Goal: Task Accomplishment & Management: Use online tool/utility

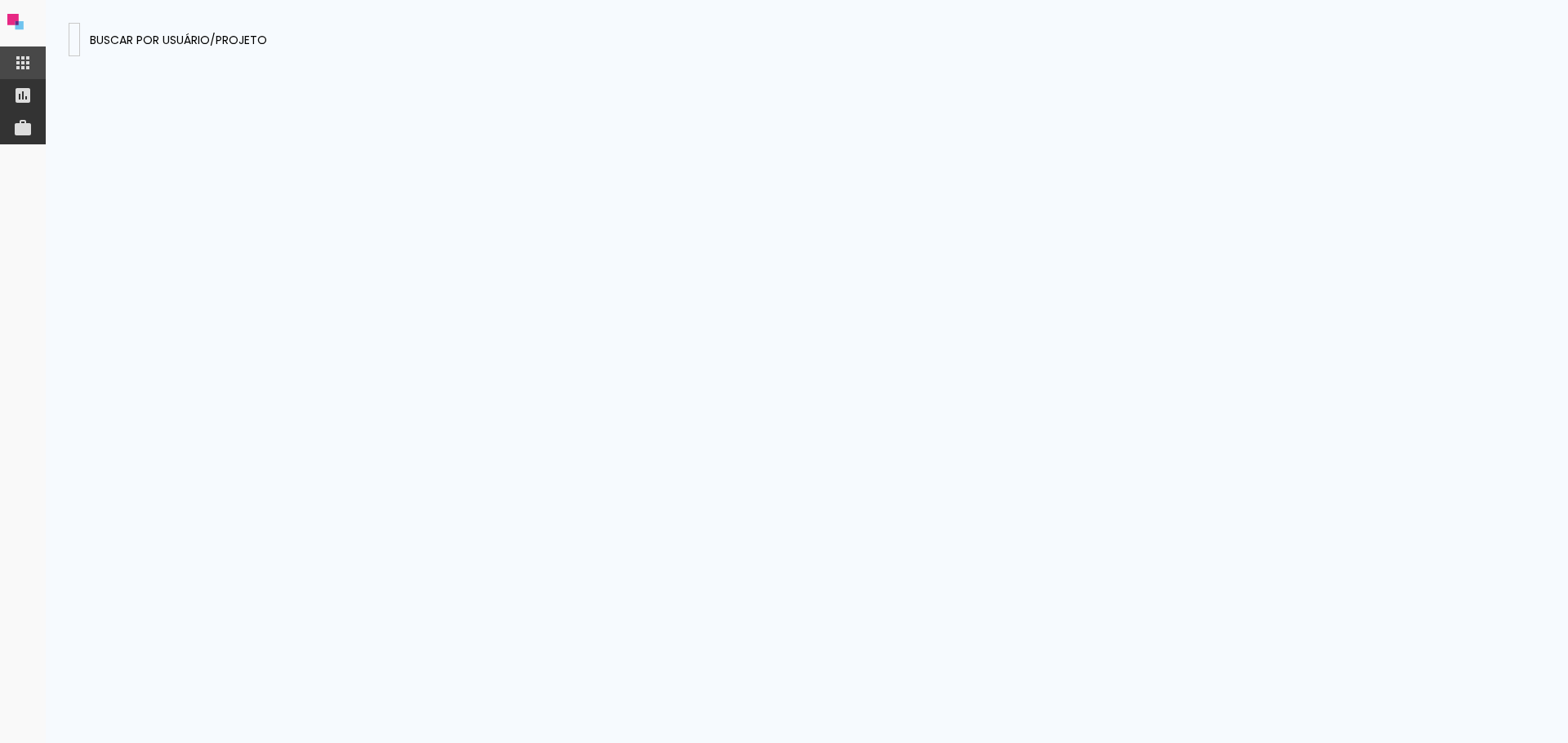
click at [74, 36] on input at bounding box center [74, 39] width 0 height 17
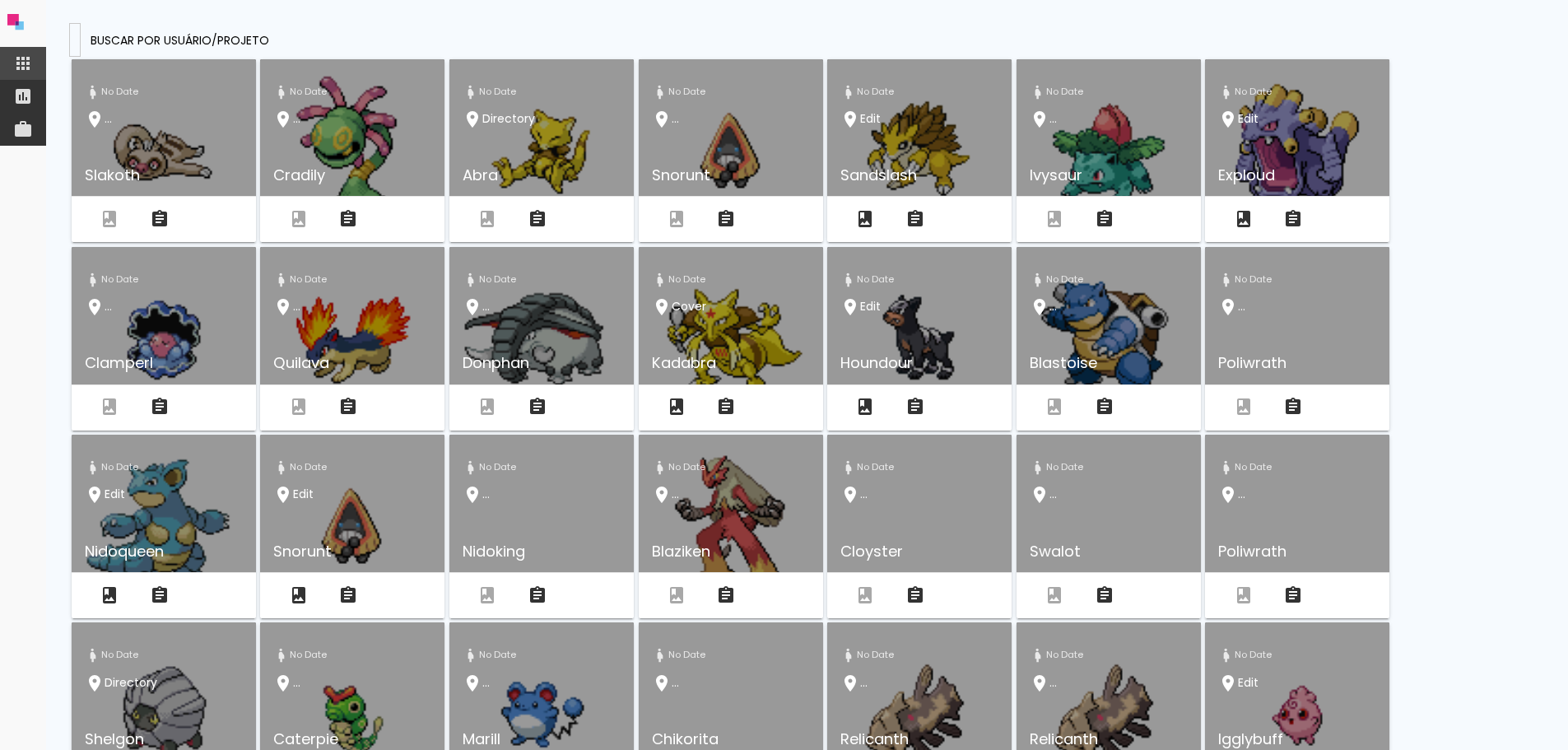
type input "digital5@fotonascimento.com.br"
type paper-input "digital5@fotonascimento.com.br"
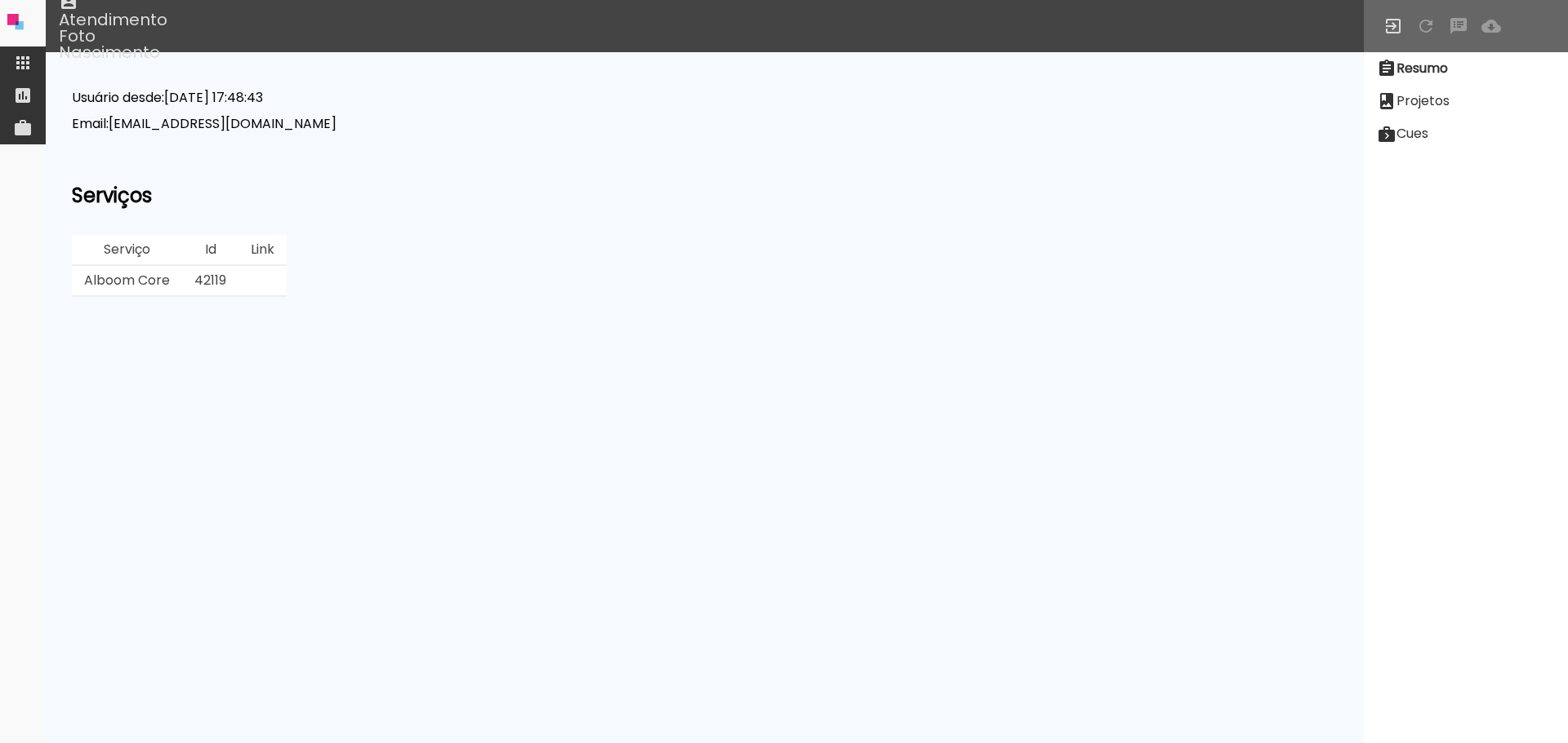
click at [0, 0] on slot "Projetos" at bounding box center [0, 0] width 0 height 0
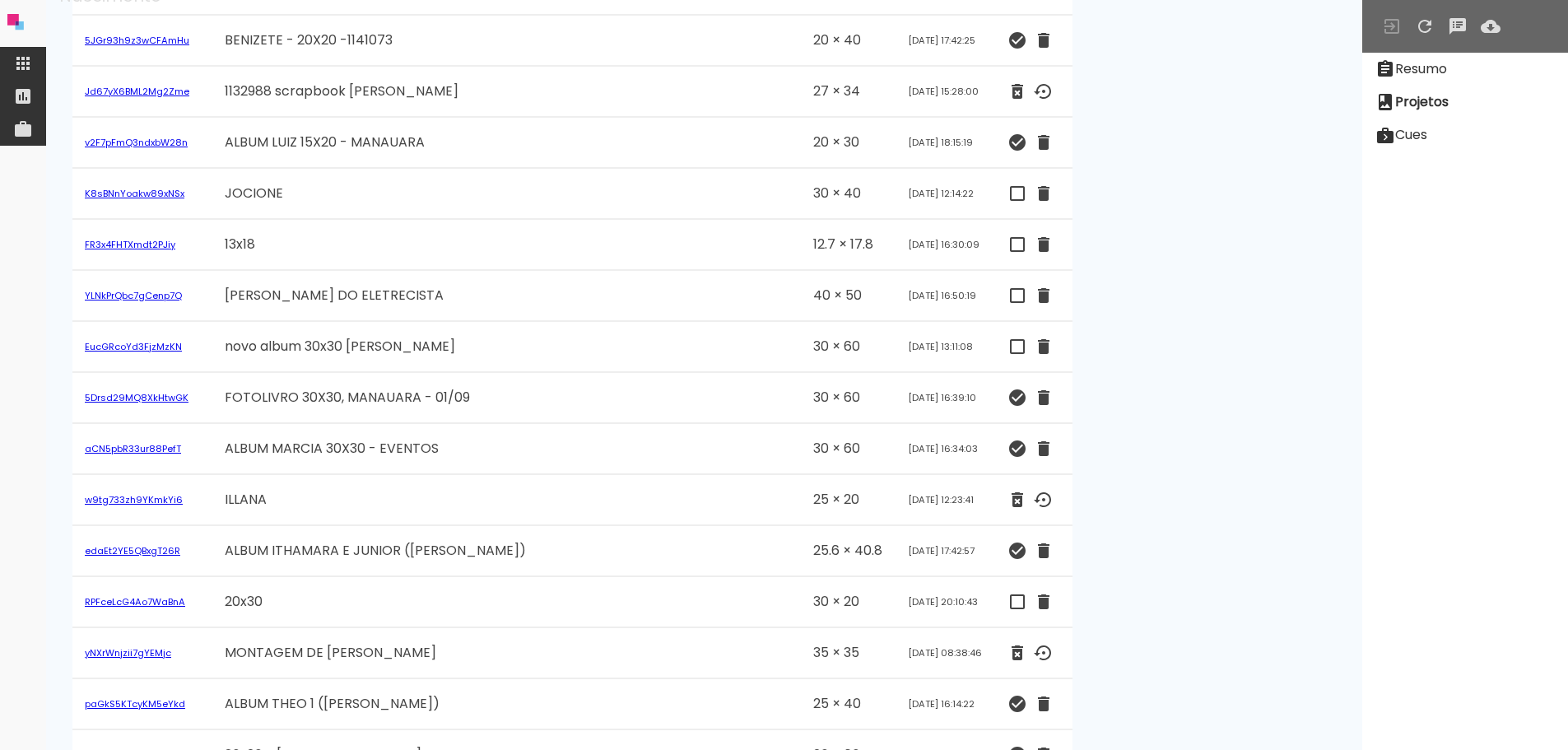
scroll to position [1317, 0]
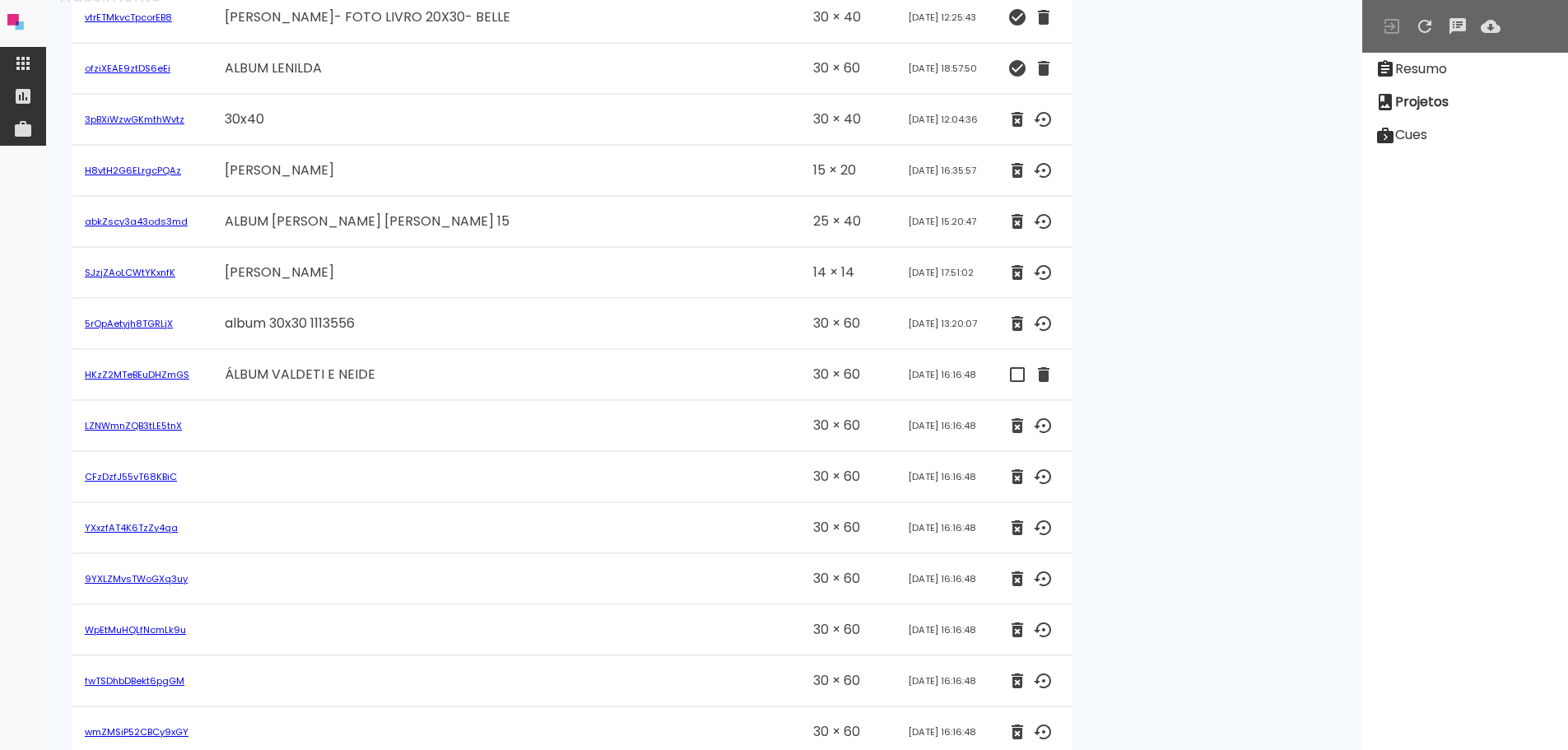
click at [195, 379] on td "HKzZ2MTeBEuDHZmGS" at bounding box center [143, 375] width 140 height 51
drag, startPoint x: 145, startPoint y: 375, endPoint x: 196, endPoint y: 375, distance: 51.0
click at [145, 375] on link "HKzZ2MTeBEuDHZmGS" at bounding box center [137, 374] width 105 height 13
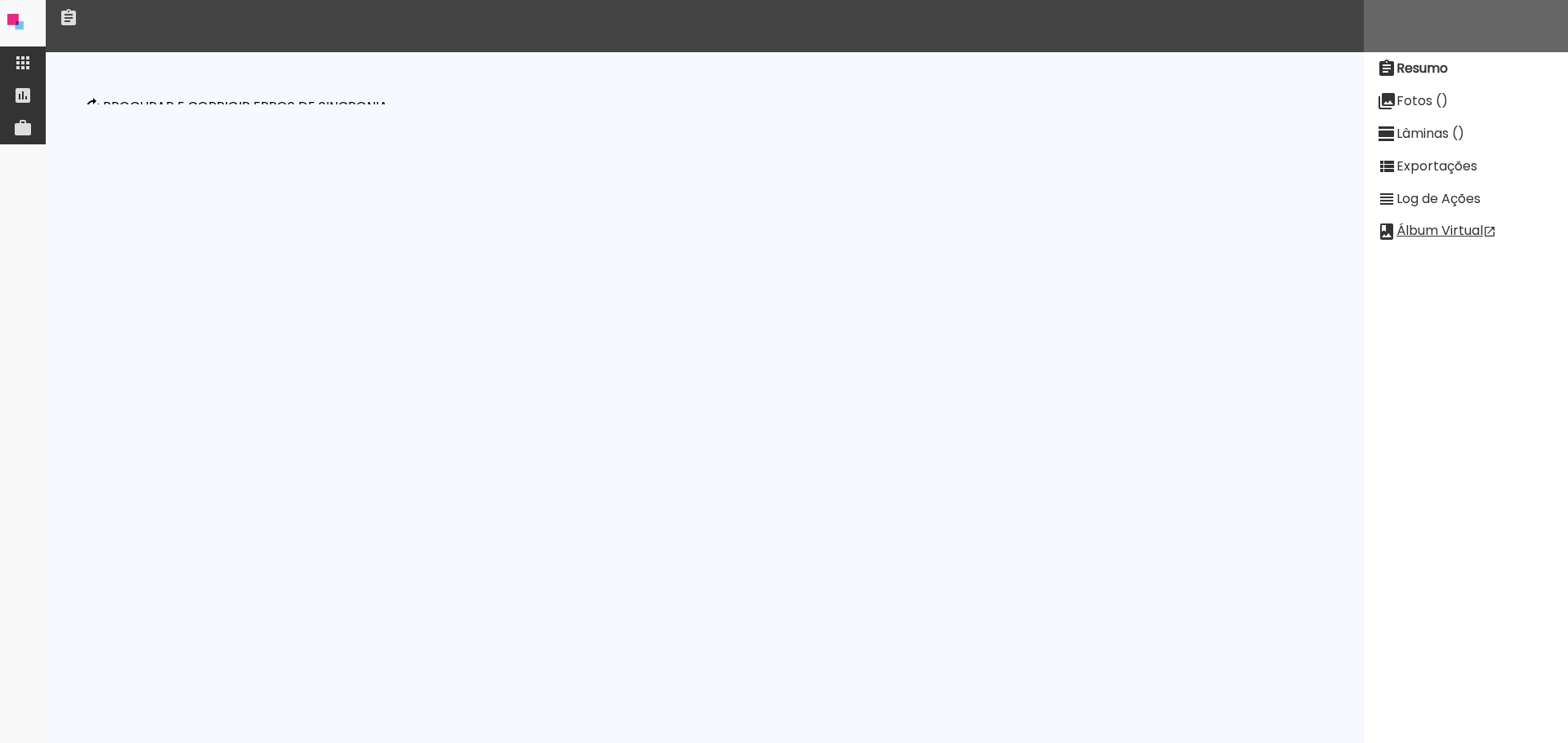
click at [209, 108] on p "Procurar e corrigir erros de sincronia" at bounding box center [245, 107] width 285 height 13
